Goal: Transaction & Acquisition: Subscribe to service/newsletter

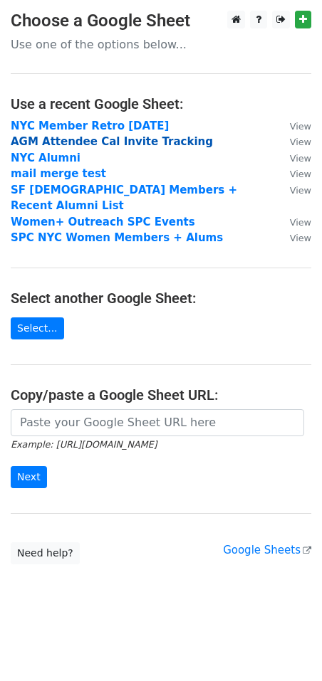
click at [152, 138] on strong "AGM Attendee Cal Invite Tracking" at bounding box center [112, 141] width 202 height 13
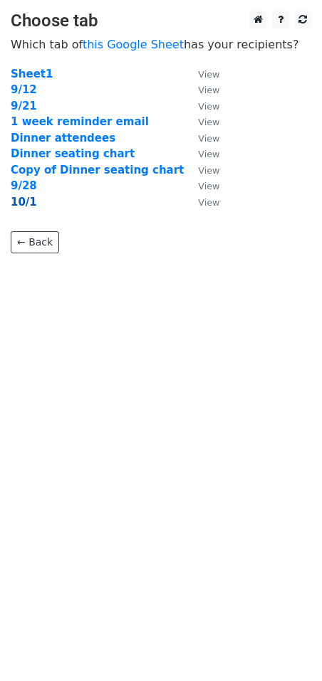
click at [26, 199] on strong "10/1" at bounding box center [24, 202] width 26 height 13
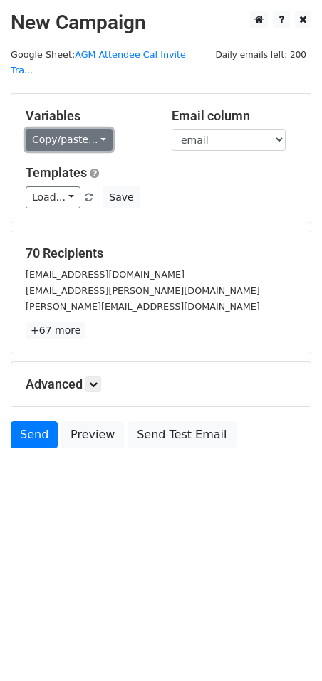
click at [81, 129] on link "Copy/paste..." at bounding box center [69, 140] width 87 height 22
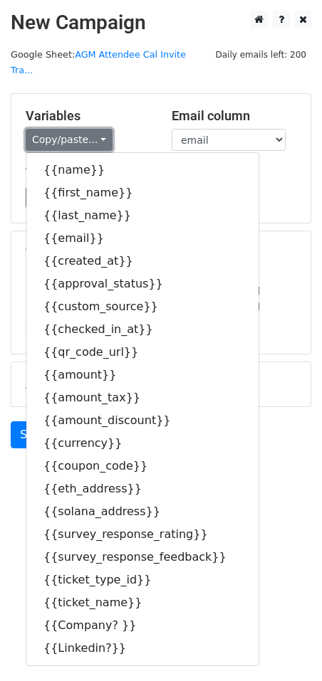
click at [81, 129] on link "Copy/paste..." at bounding box center [69, 140] width 87 height 22
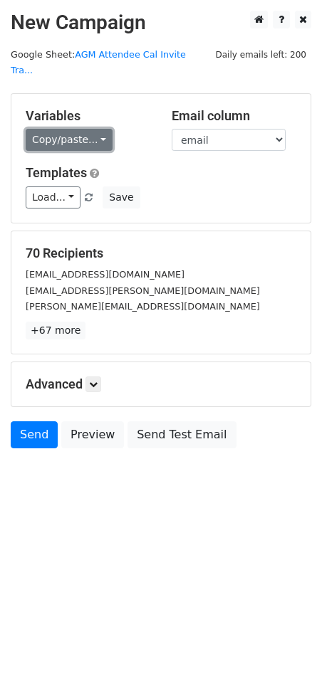
click at [82, 129] on link "Copy/paste..." at bounding box center [69, 140] width 87 height 22
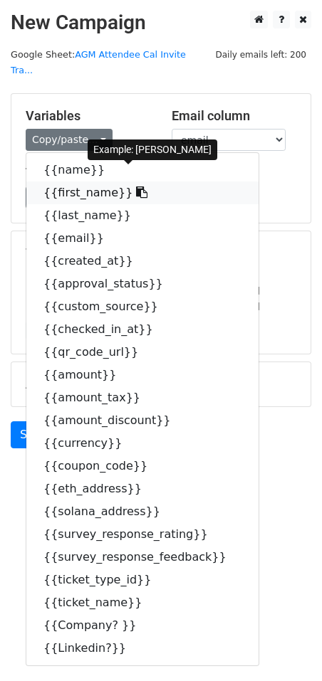
click at [80, 181] on link "{{first_name}}" at bounding box center [142, 192] width 232 height 23
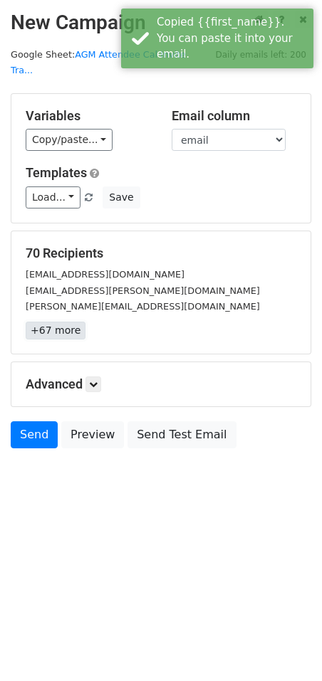
click at [64, 322] on link "+67 more" at bounding box center [56, 331] width 60 height 18
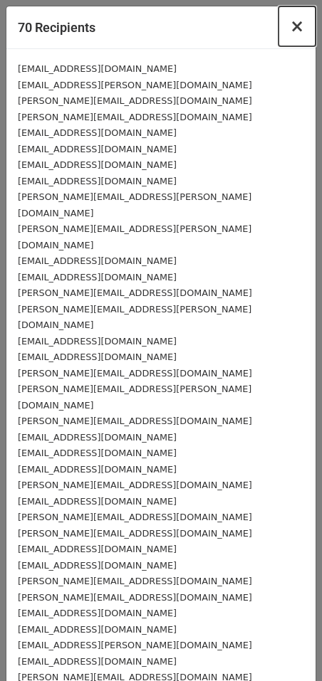
click at [295, 26] on span "×" at bounding box center [297, 26] width 14 height 20
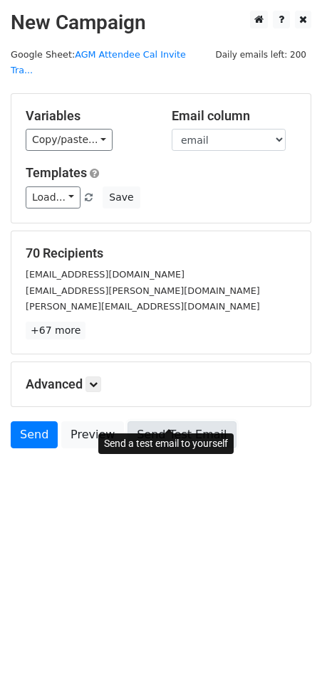
click at [188, 421] on link "Send Test Email" at bounding box center [181, 434] width 108 height 27
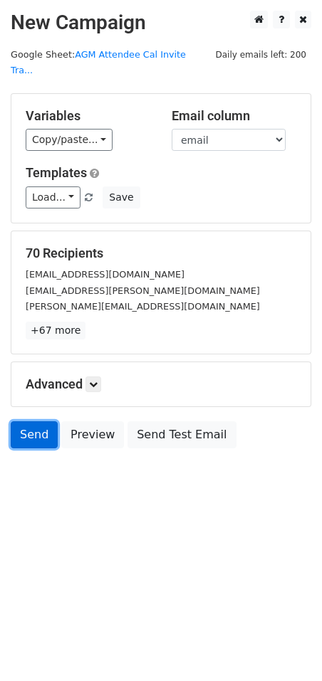
click at [35, 421] on link "Send" at bounding box center [34, 434] width 47 height 27
